Goal: Register for event/course

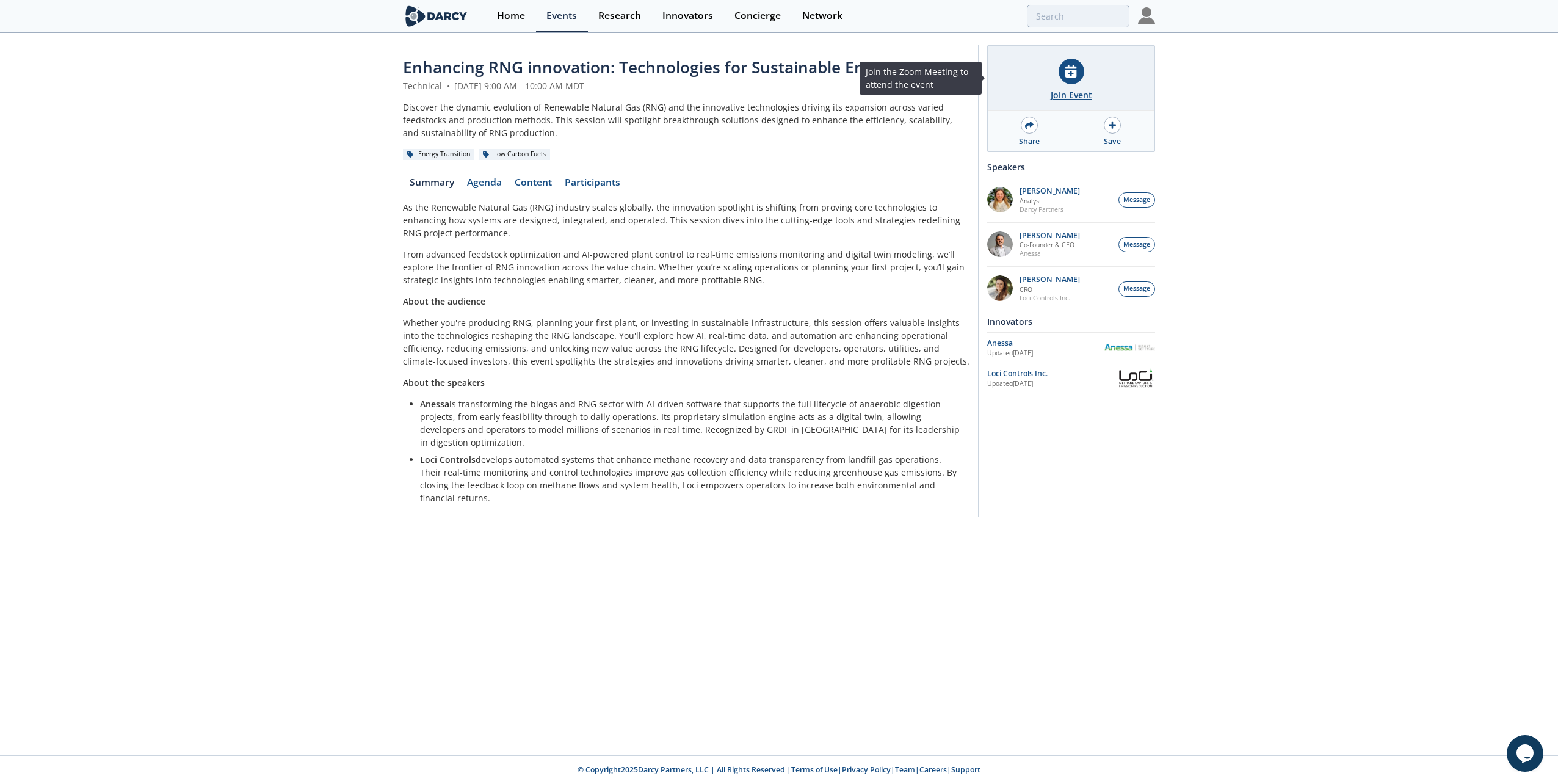
click at [1074, 77] on icon at bounding box center [1071, 71] width 11 height 13
click at [1076, 84] on div "Join Event" at bounding box center [1071, 78] width 167 height 65
